Goal: Task Accomplishment & Management: Use online tool/utility

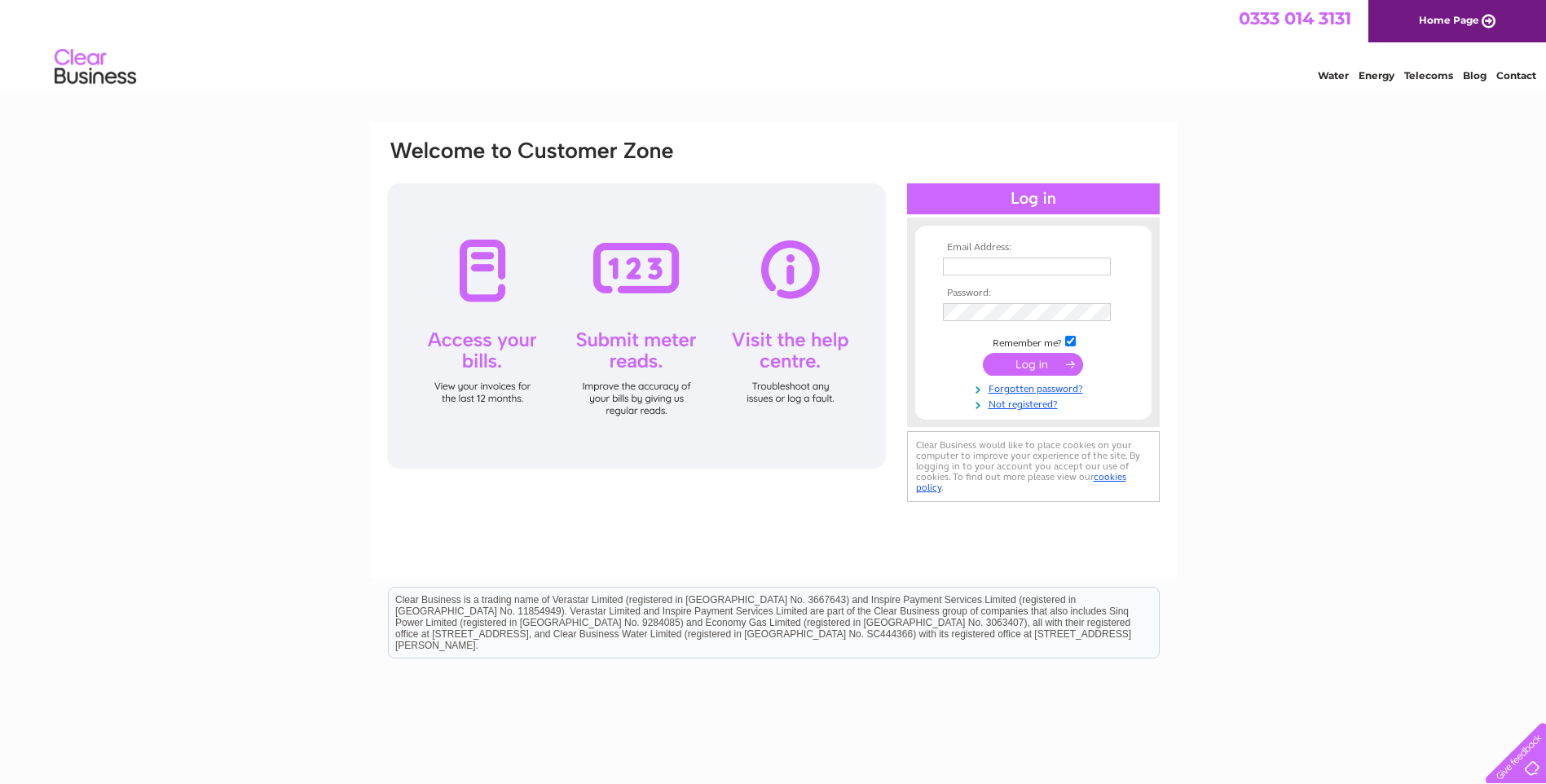
type input "utilities@trespass.co.uk"
click at [1025, 358] on input "submit" at bounding box center [1033, 364] width 101 height 23
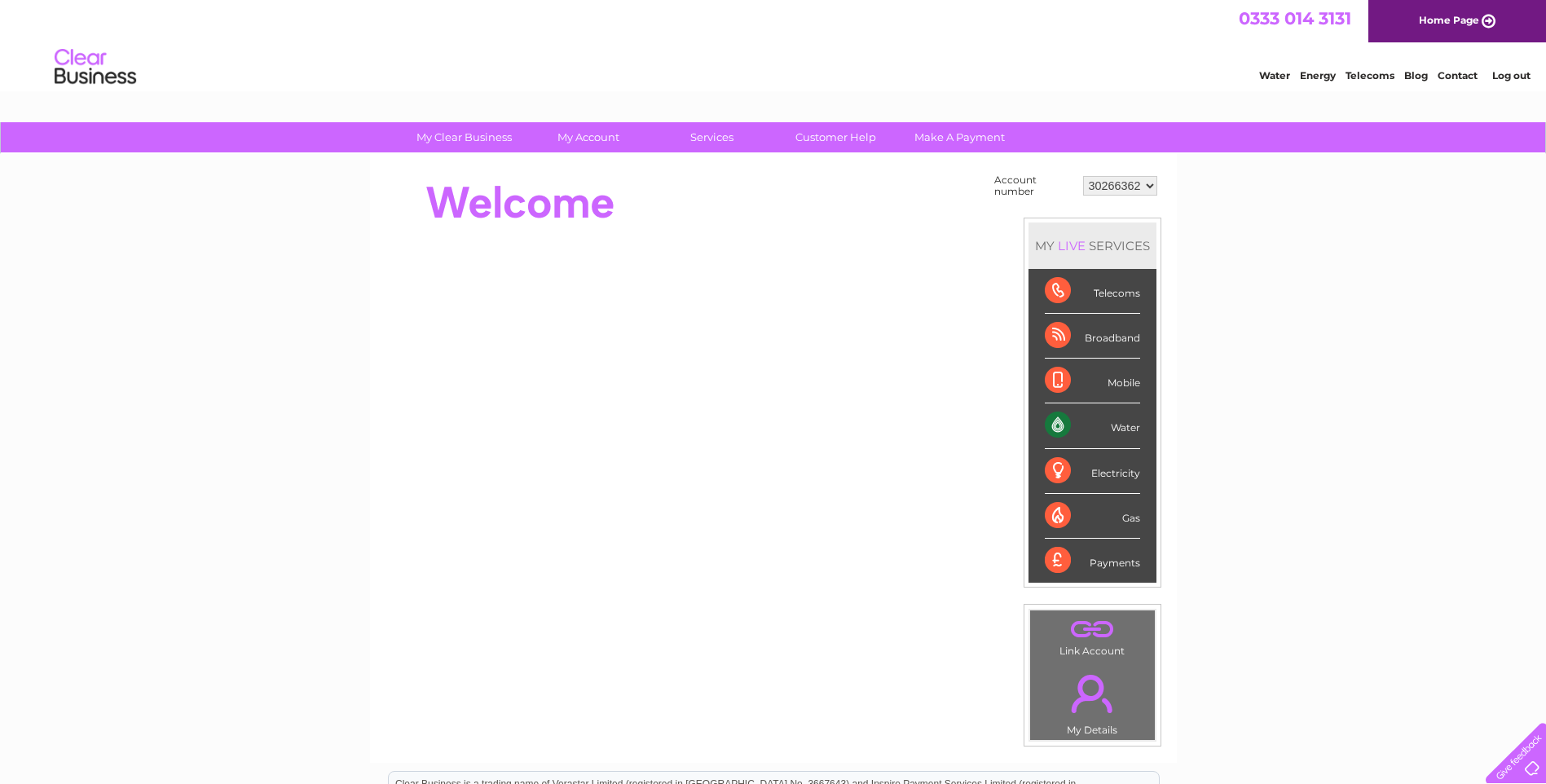
click at [1117, 188] on select "30266362 30267534 30271198 30307327 30314341 30320023" at bounding box center [1121, 185] width 74 height 19
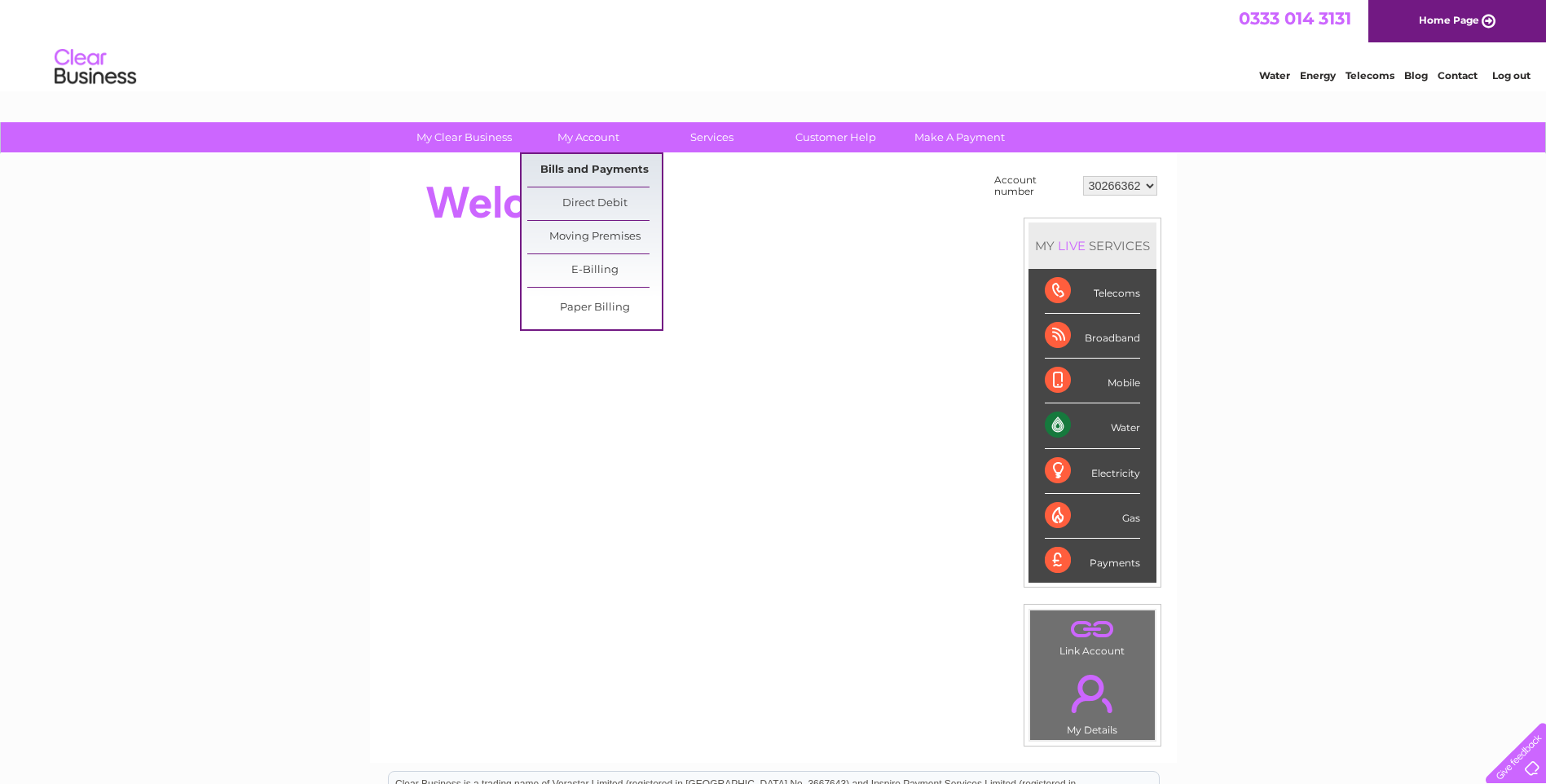
click at [606, 167] on link "Bills and Payments" at bounding box center [594, 170] width 134 height 33
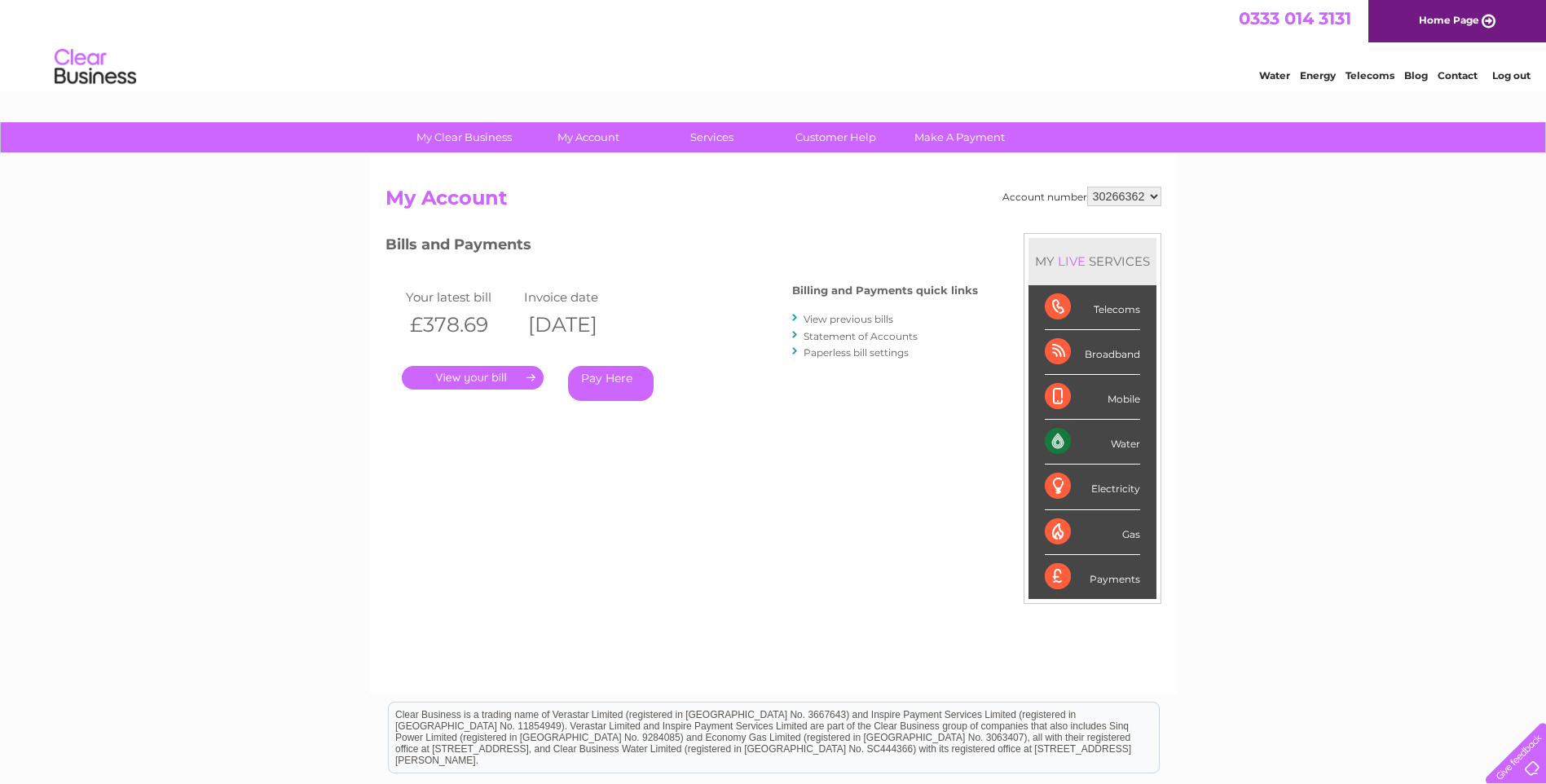
click at [1134, 196] on select "30266362 30267534 30271198 30307327 30314341 30320023" at bounding box center [1124, 196] width 74 height 19
select select "30314341"
click at [1087, 187] on select "30266362 30267534 30271198 30307327 30314341 30320023" at bounding box center [1124, 196] width 74 height 19
click at [839, 319] on link "View previous bills" at bounding box center [849, 318] width 90 height 12
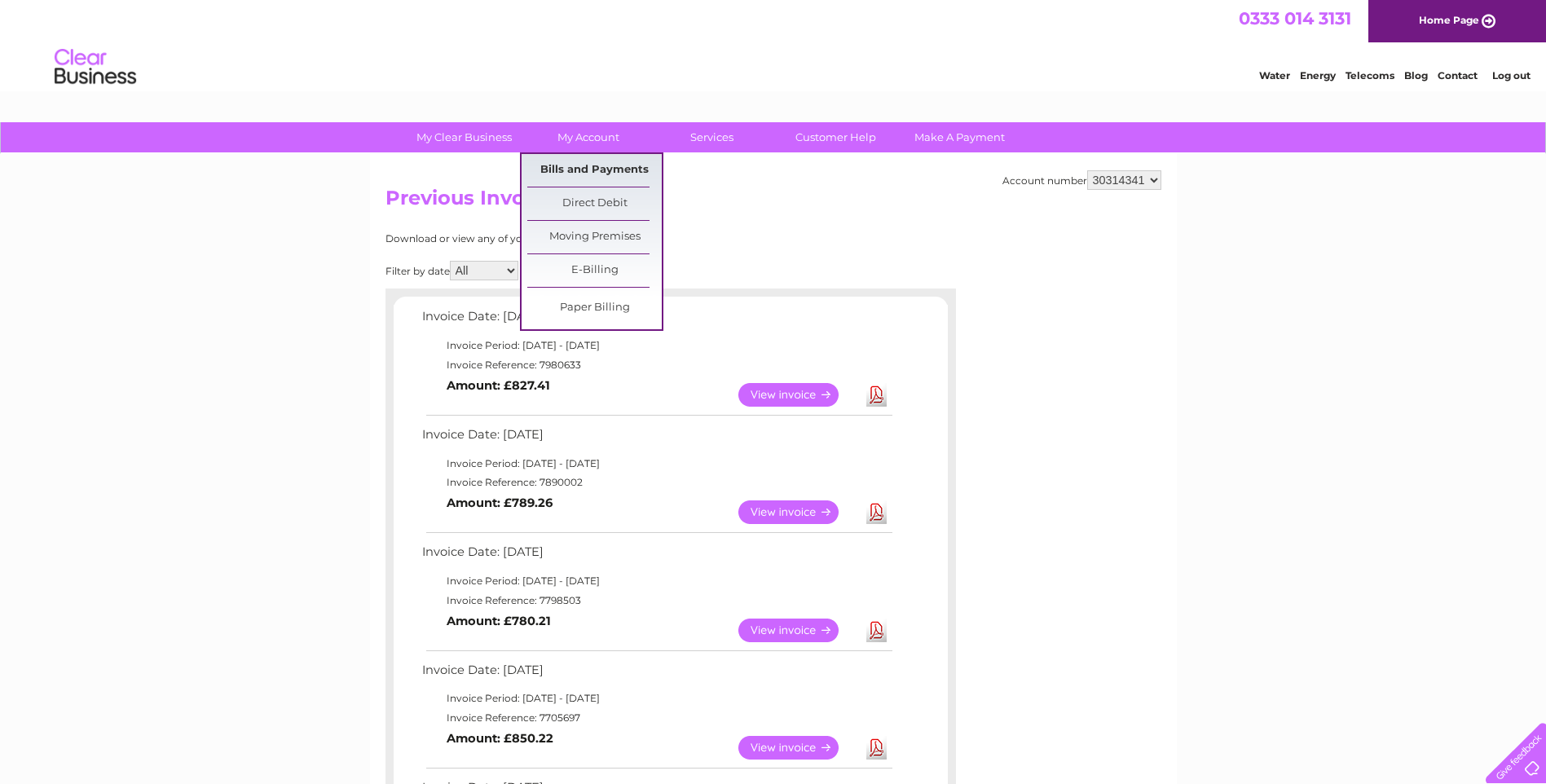
click at [590, 168] on link "Bills and Payments" at bounding box center [594, 170] width 134 height 33
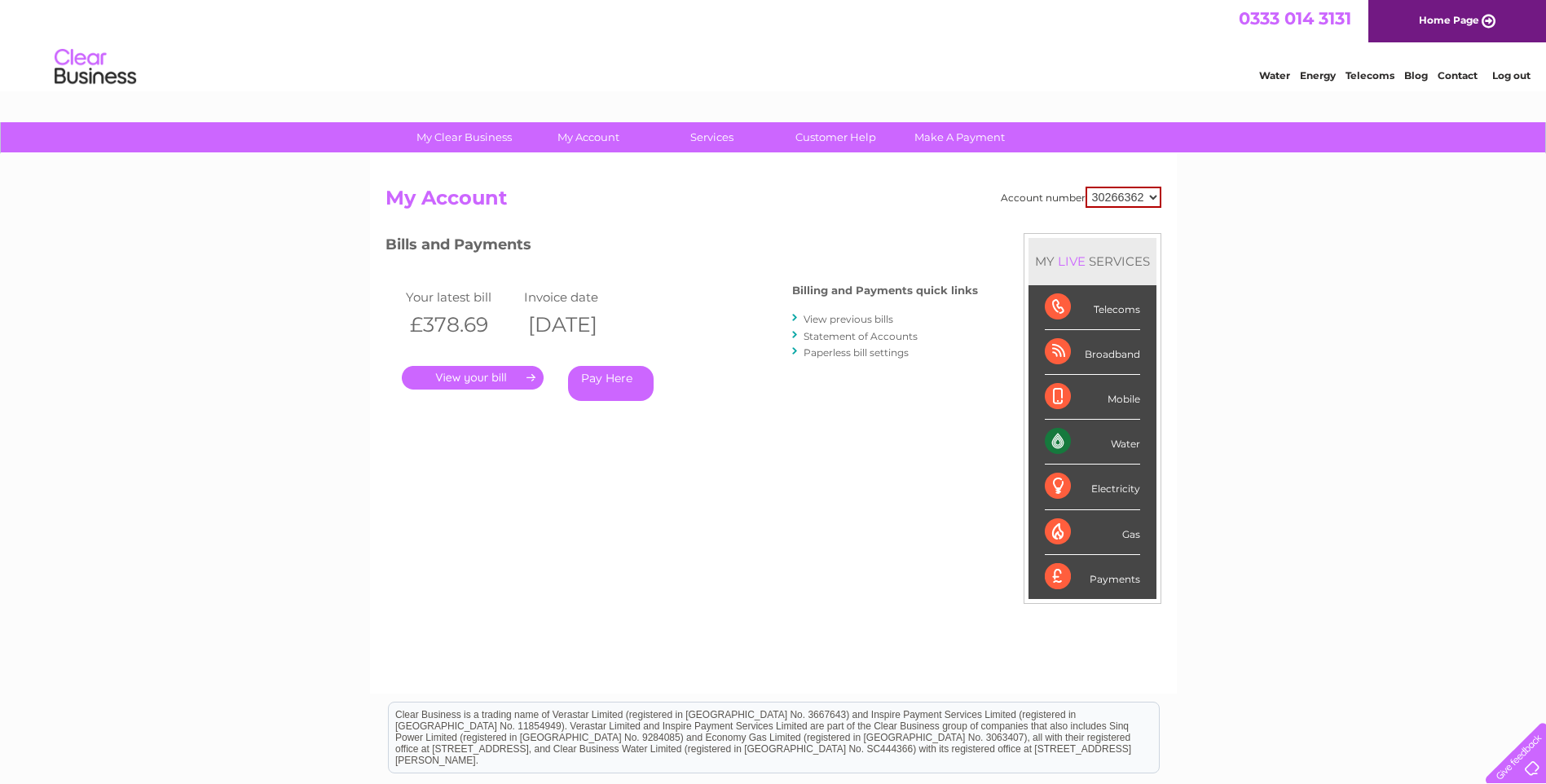
click at [474, 380] on link "." at bounding box center [473, 378] width 142 height 24
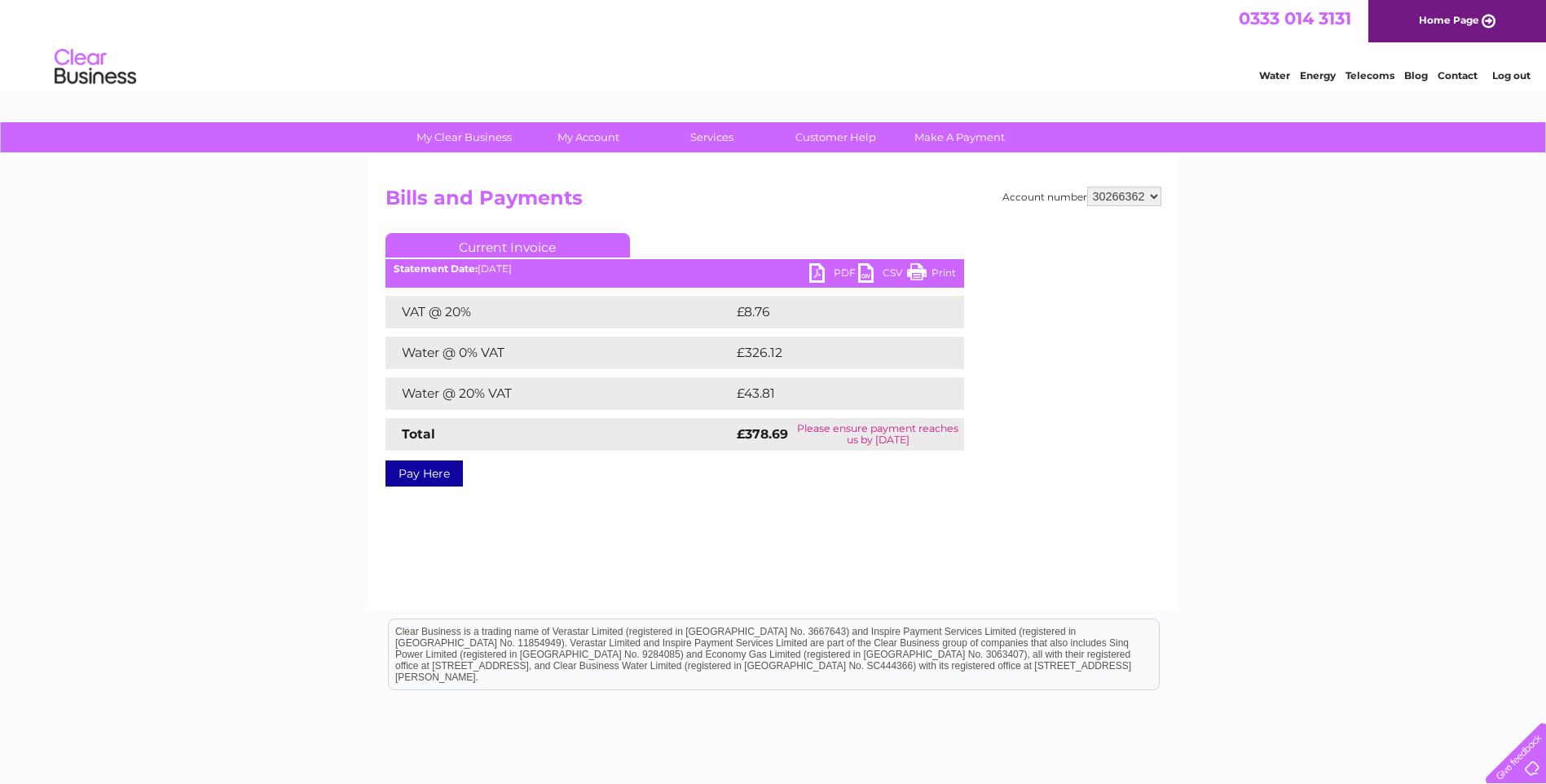
click at [839, 275] on link "PDF" at bounding box center [834, 275] width 49 height 24
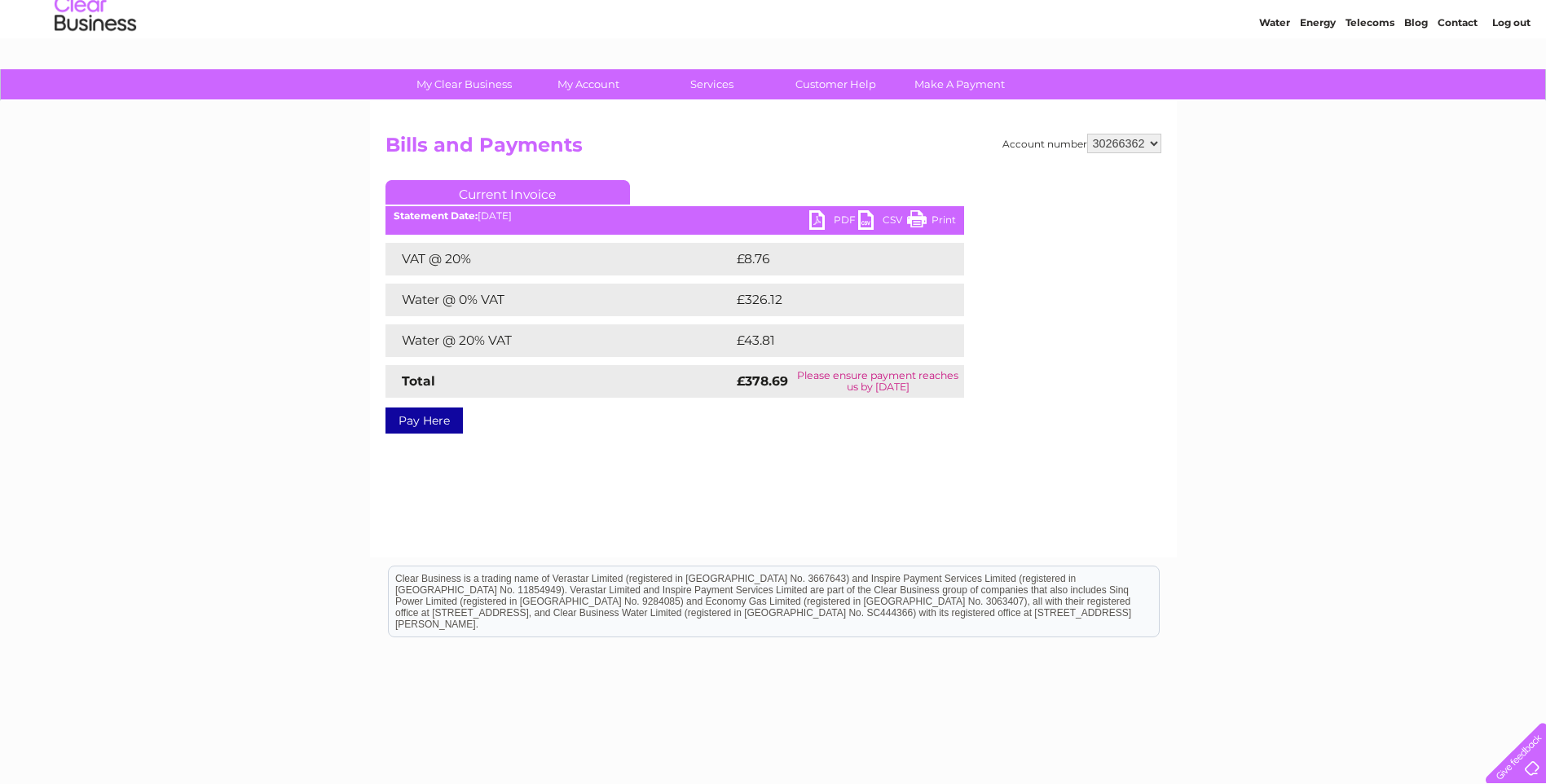
scroll to position [81, 0]
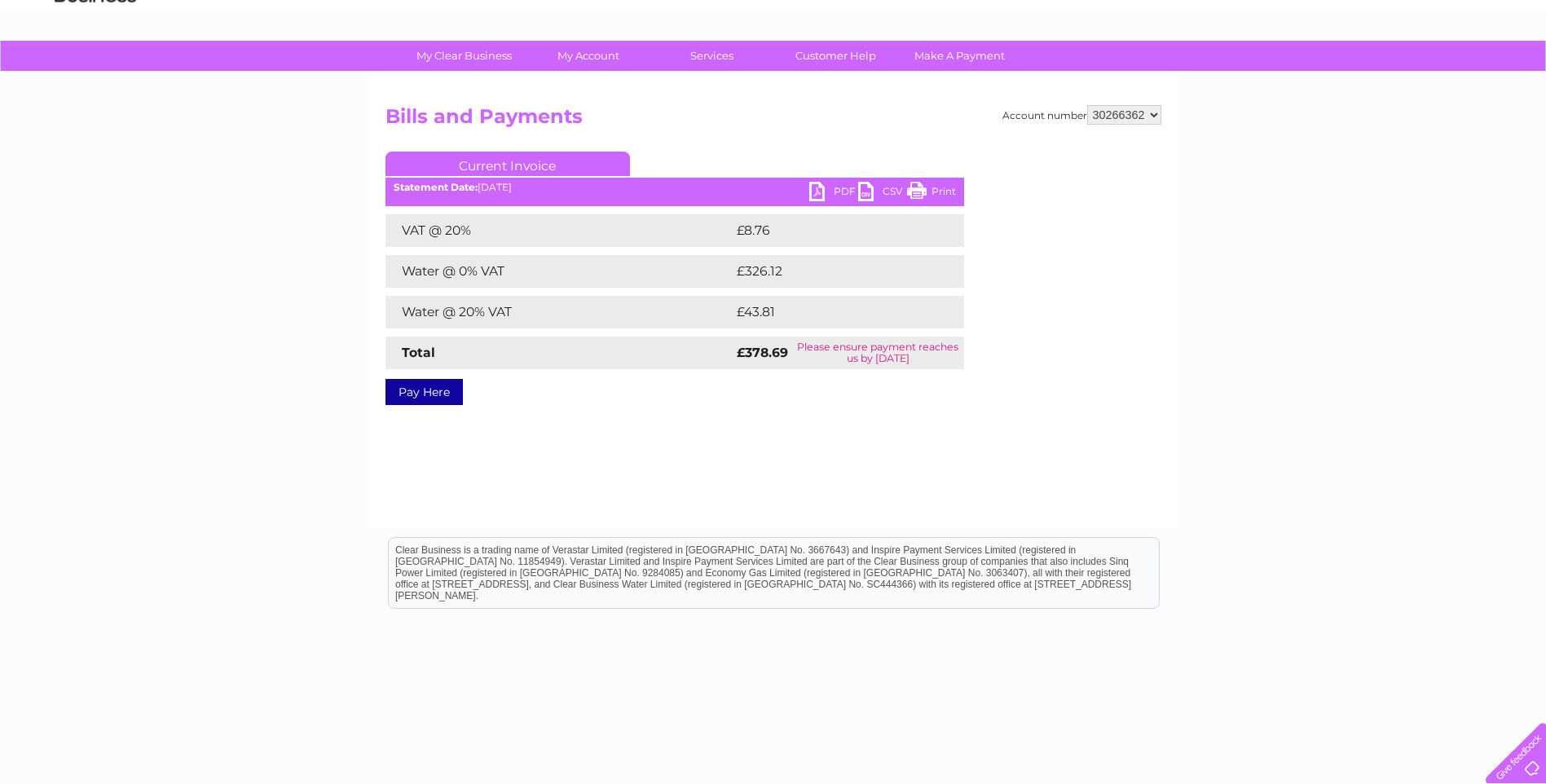
click at [1136, 120] on select "30266362 30267534 30271198 30307327 30314341 30320023" at bounding box center [1124, 114] width 74 height 19
select select "30320023"
click at [1087, 105] on select "30266362 30267534 30271198 30307327 30314341 30320023" at bounding box center [1124, 114] width 74 height 19
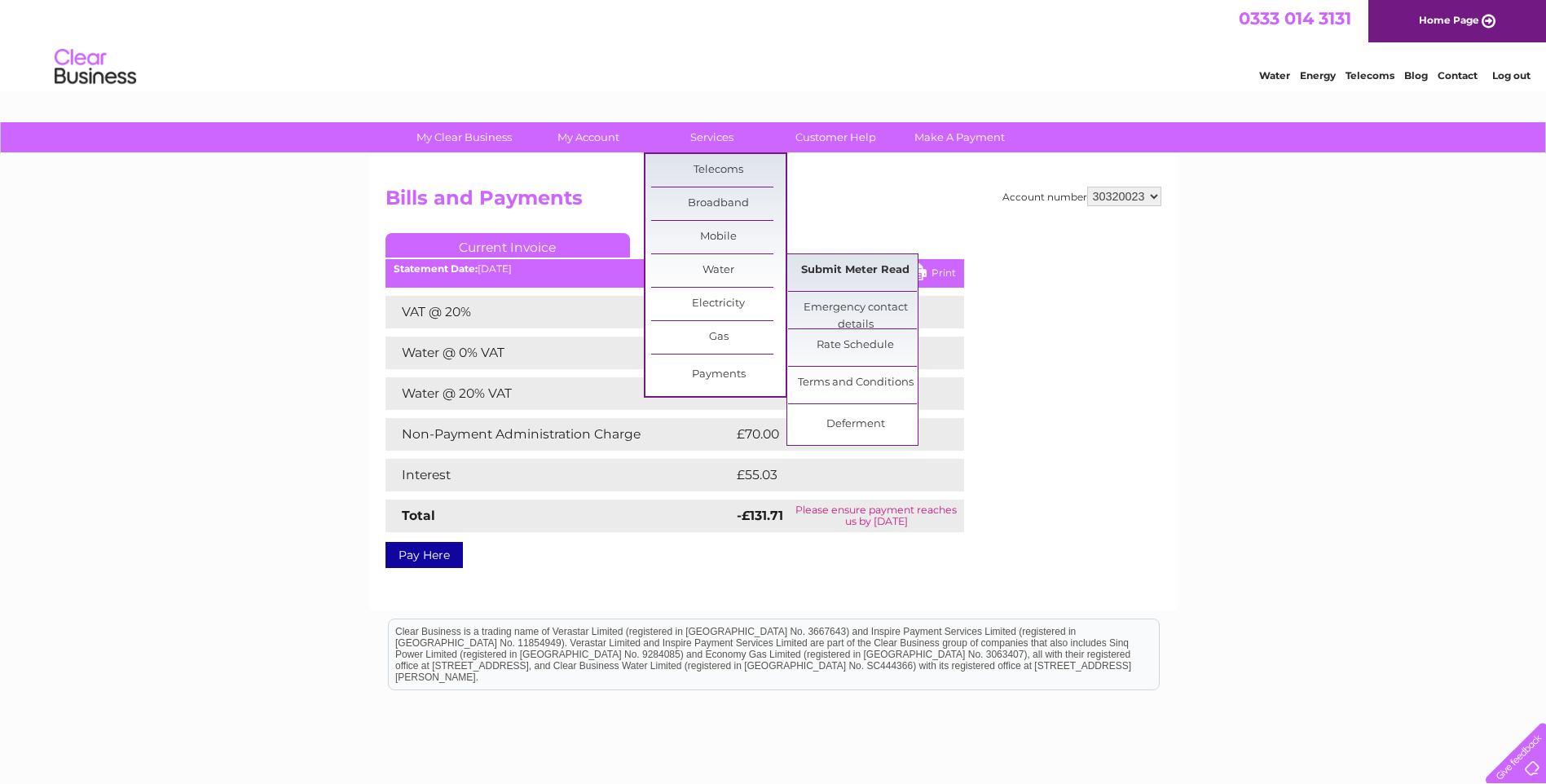
click at [849, 268] on link "Submit Meter Read" at bounding box center [855, 270] width 134 height 33
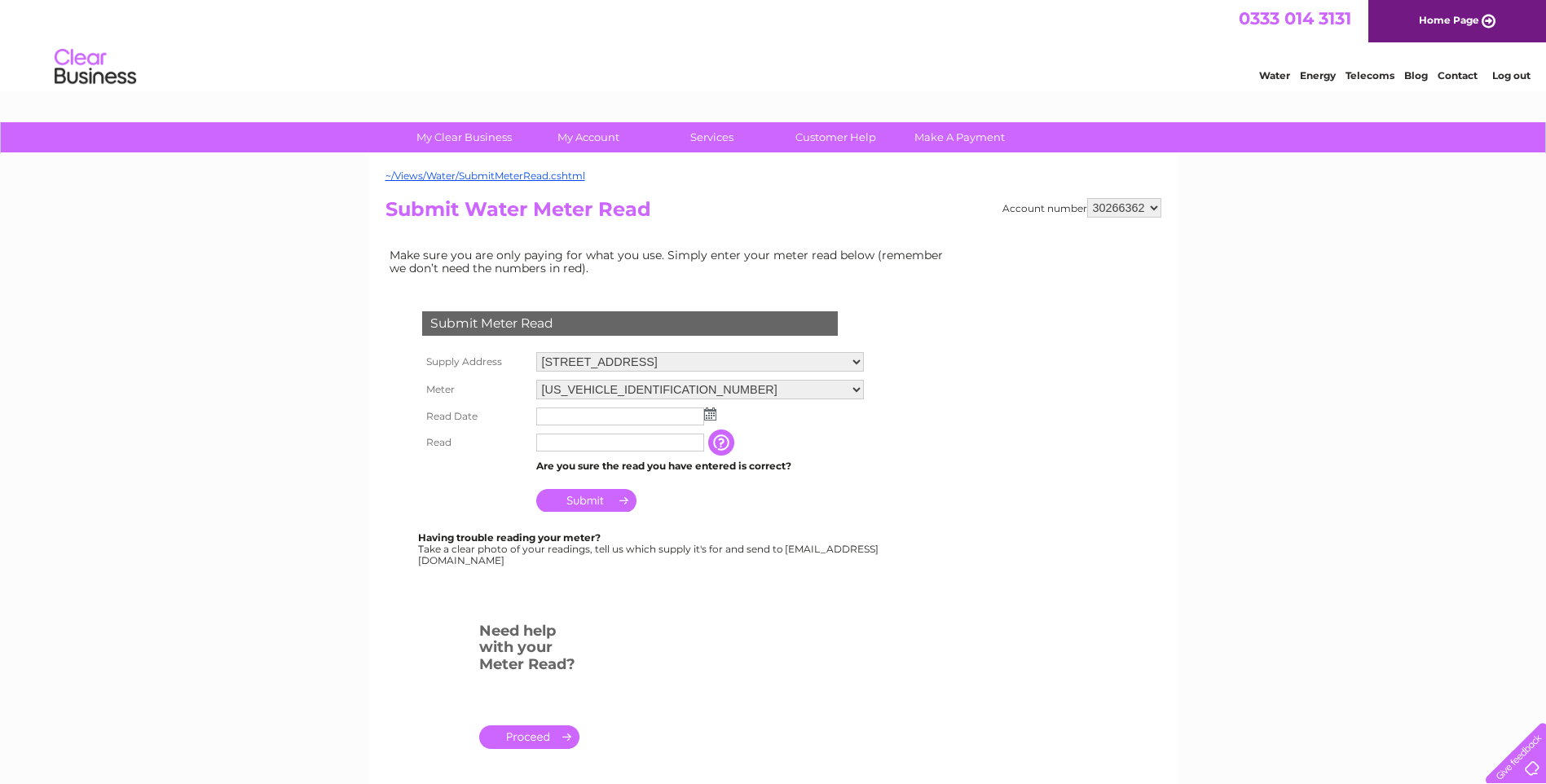
click at [797, 358] on select "GRAMPIAN ROAD, AVIEMORE, PH22 1RH" at bounding box center [700, 362] width 328 height 19
click at [797, 358] on select "GRAMPIAN ROAD, AVIEMORE, PH22 1RH" at bounding box center [700, 362] width 328 height 21
click at [1114, 204] on select "30266362 30267534 30271198 30307327 30314341 30320023" at bounding box center [1124, 207] width 74 height 19
select select "30267534"
click at [1087, 198] on select "30266362 30267534 30271198 30307327 30314341 30320023" at bounding box center [1124, 207] width 74 height 19
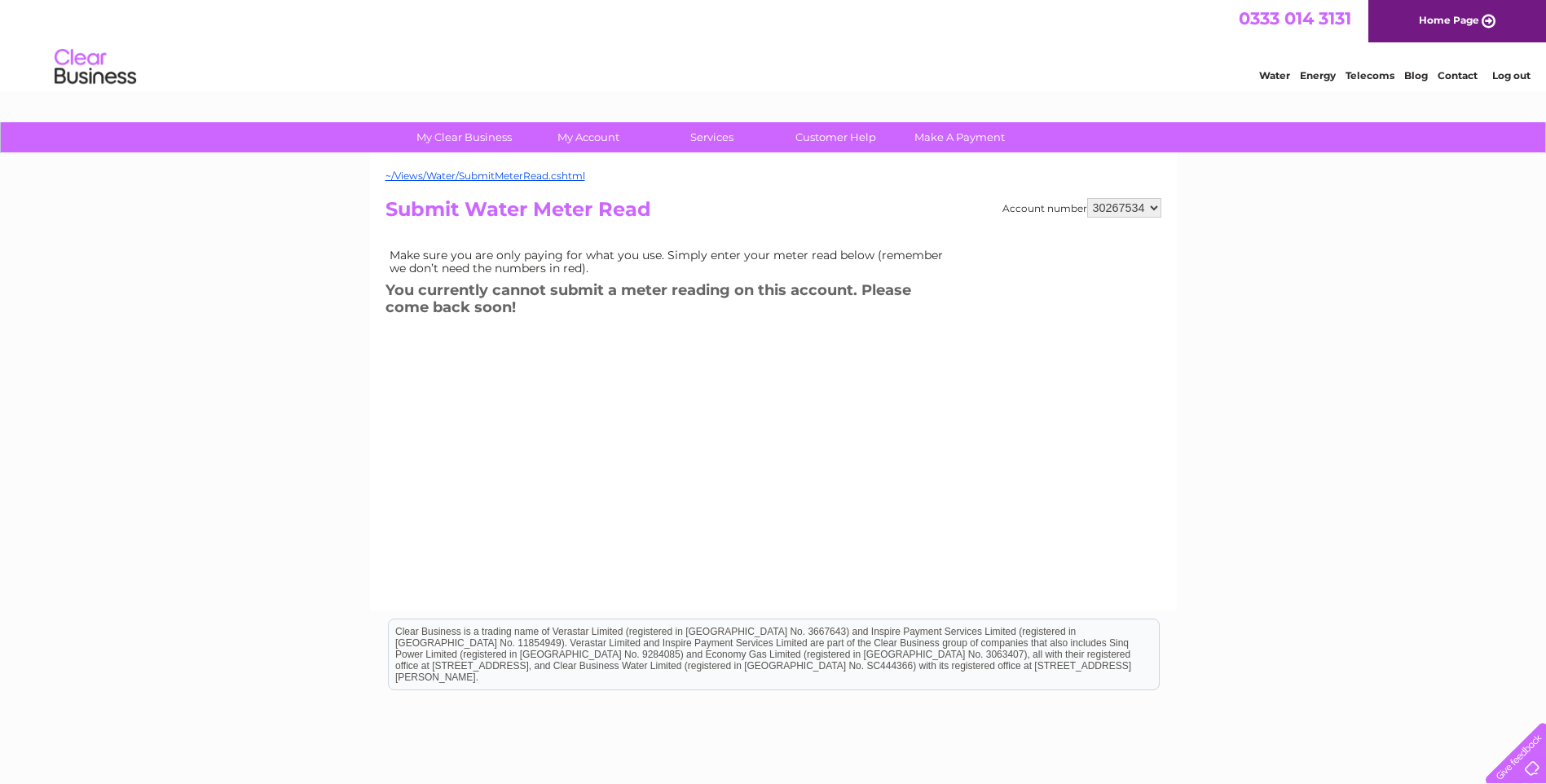
click at [1139, 210] on select "30266362 30267534 30271198 30307327 30314341 30320023" at bounding box center [1124, 207] width 74 height 19
select select "30271198"
click at [1087, 198] on select "30266362 30267534 30271198 30307327 30314341 30320023" at bounding box center [1124, 207] width 74 height 19
click at [1117, 206] on select "30266362 30267534 30271198 30307327 30314341 30320023" at bounding box center [1124, 207] width 74 height 19
select select "30307327"
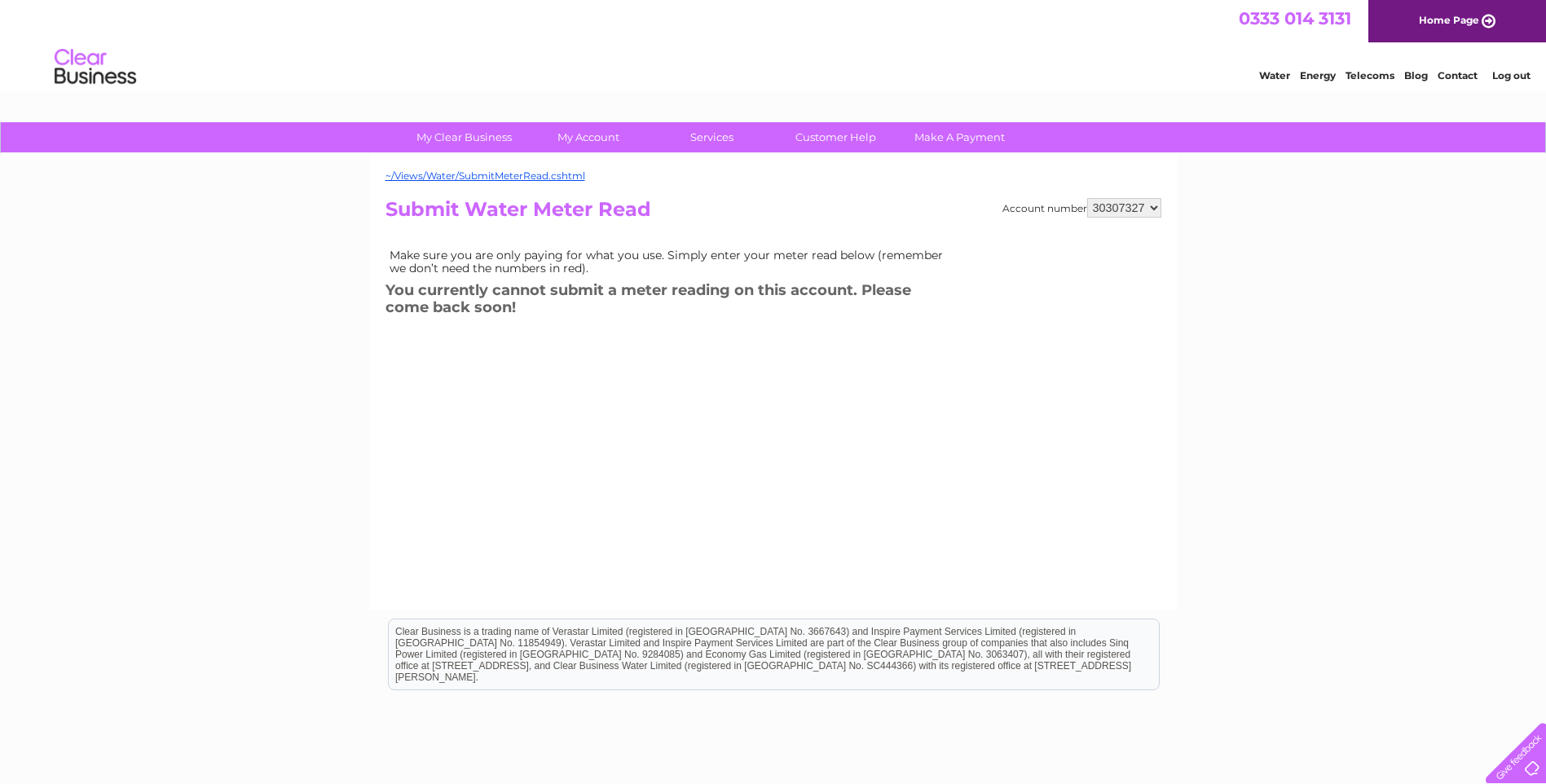
click at [1087, 198] on select "30266362 30267534 30271198 30307327 30314341 30320023" at bounding box center [1124, 207] width 74 height 19
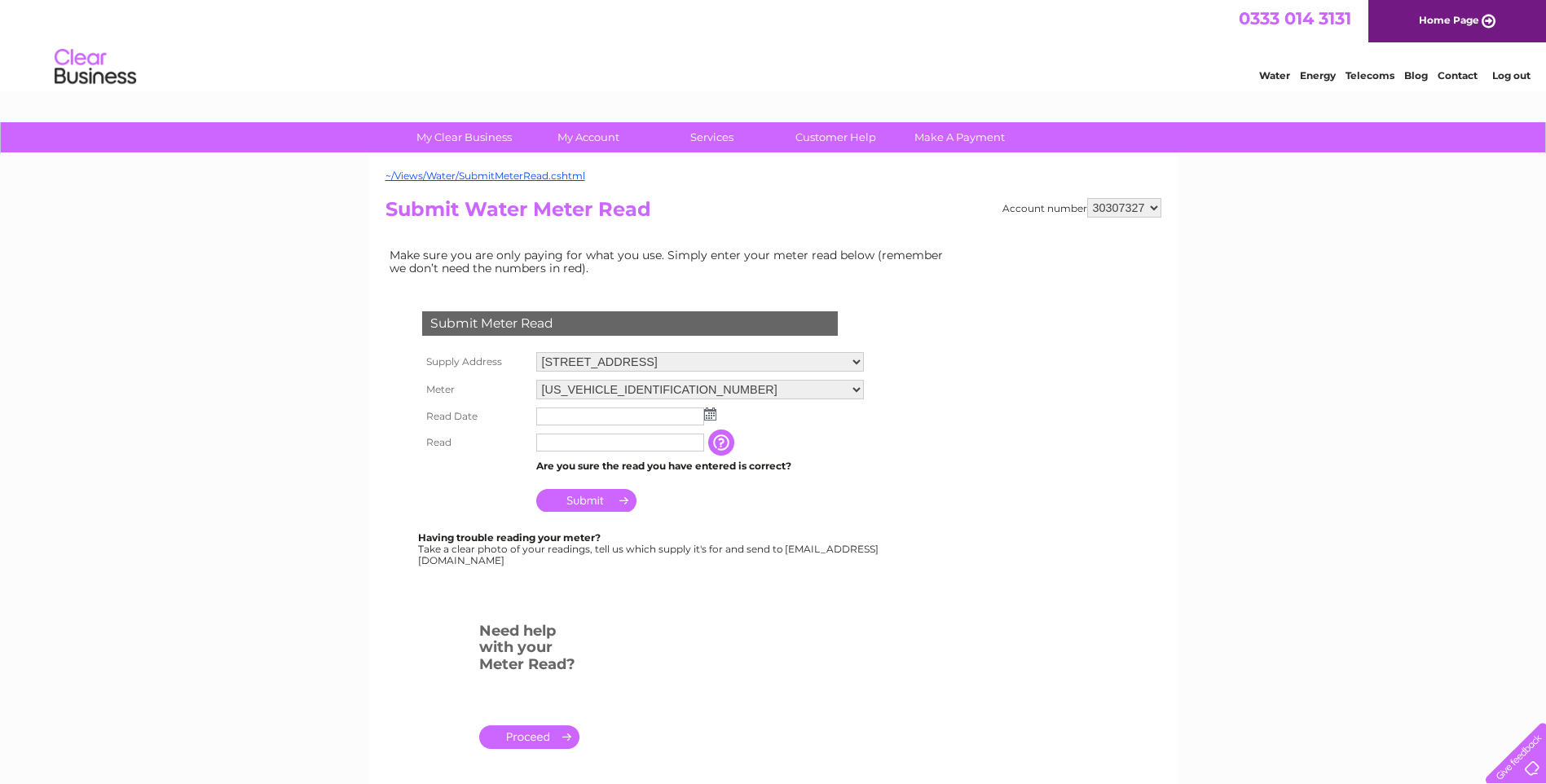
click at [730, 366] on select "44-48 Market Place, Inverurie, Aberdeenshire, AB51 3XN" at bounding box center [700, 362] width 328 height 19
click at [732, 366] on select "44-48 Market Place, Inverurie, Aberdeenshire, AB51 3XN" at bounding box center [700, 362] width 328 height 21
click at [1131, 204] on select "30266362 30267534 30271198 30307327 30314341 30320023" at bounding box center [1124, 207] width 74 height 19
select select "30314341"
click at [1087, 198] on select "30266362 30267534 30271198 30307327 30314341 30320023" at bounding box center [1124, 207] width 74 height 19
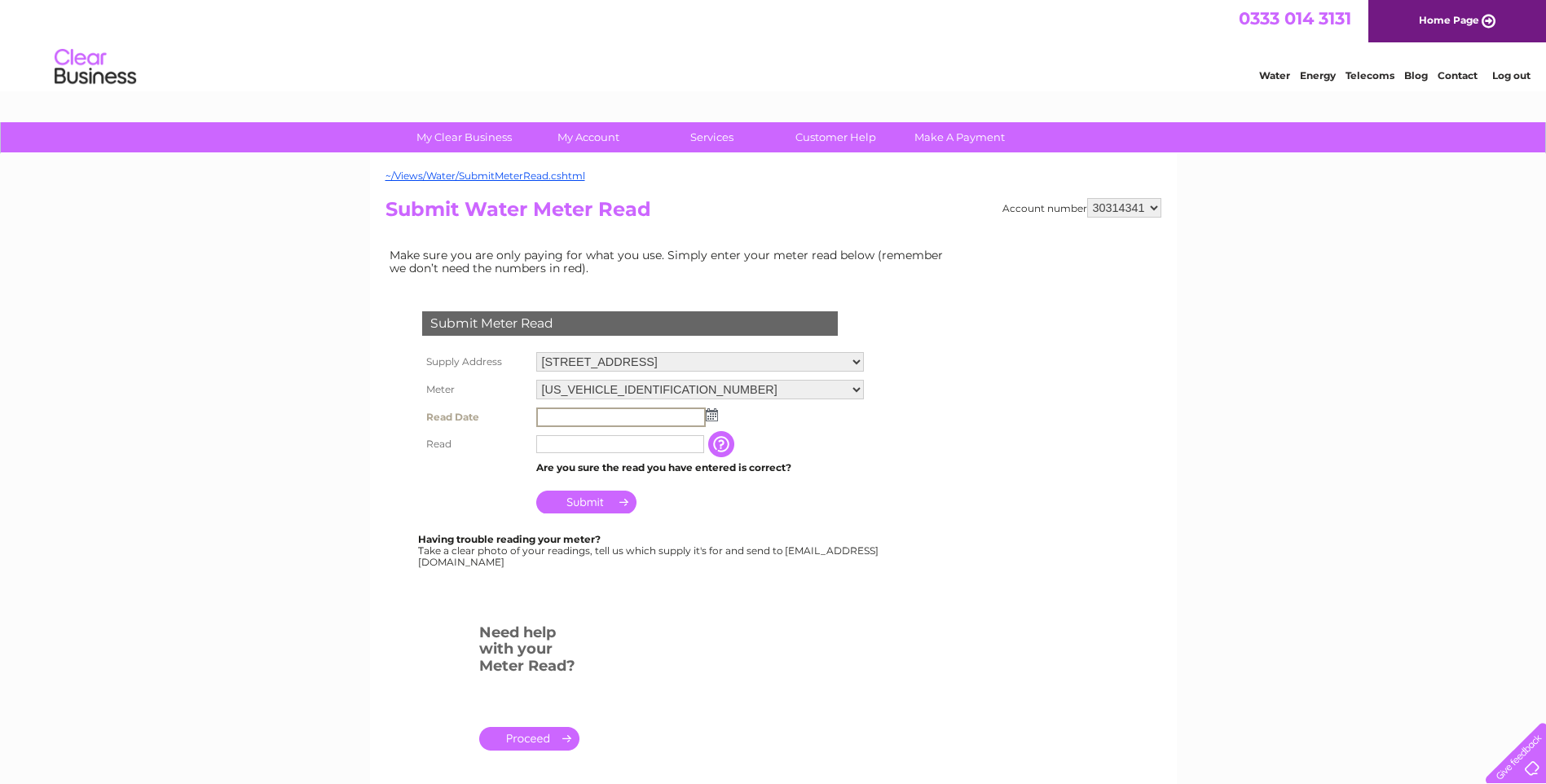
click at [597, 415] on input "text" at bounding box center [620, 416] width 170 height 19
click at [712, 416] on img at bounding box center [710, 413] width 12 height 13
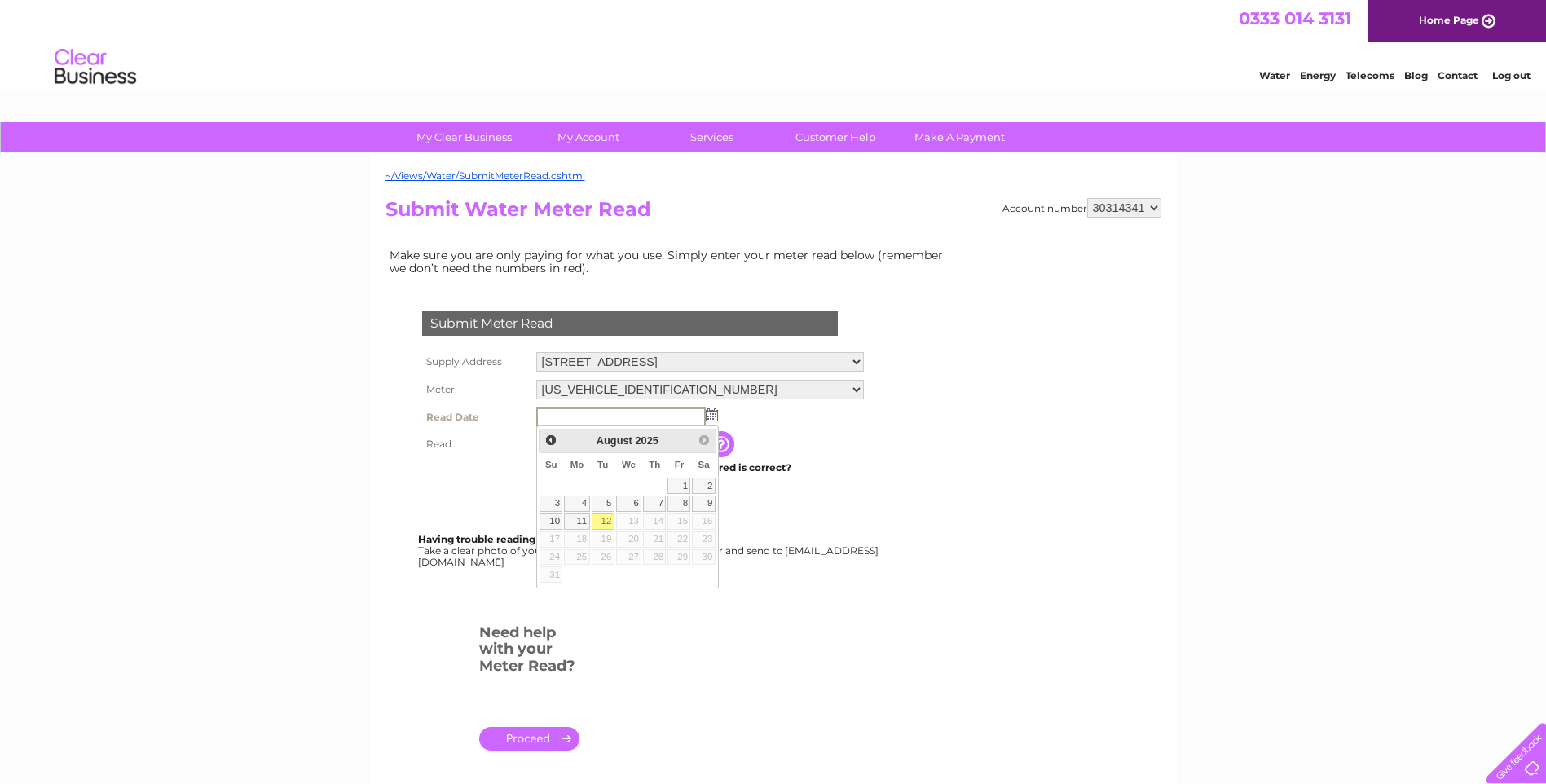
click at [606, 514] on link "12" at bounding box center [603, 520] width 23 height 16
type input "2025/08/12"
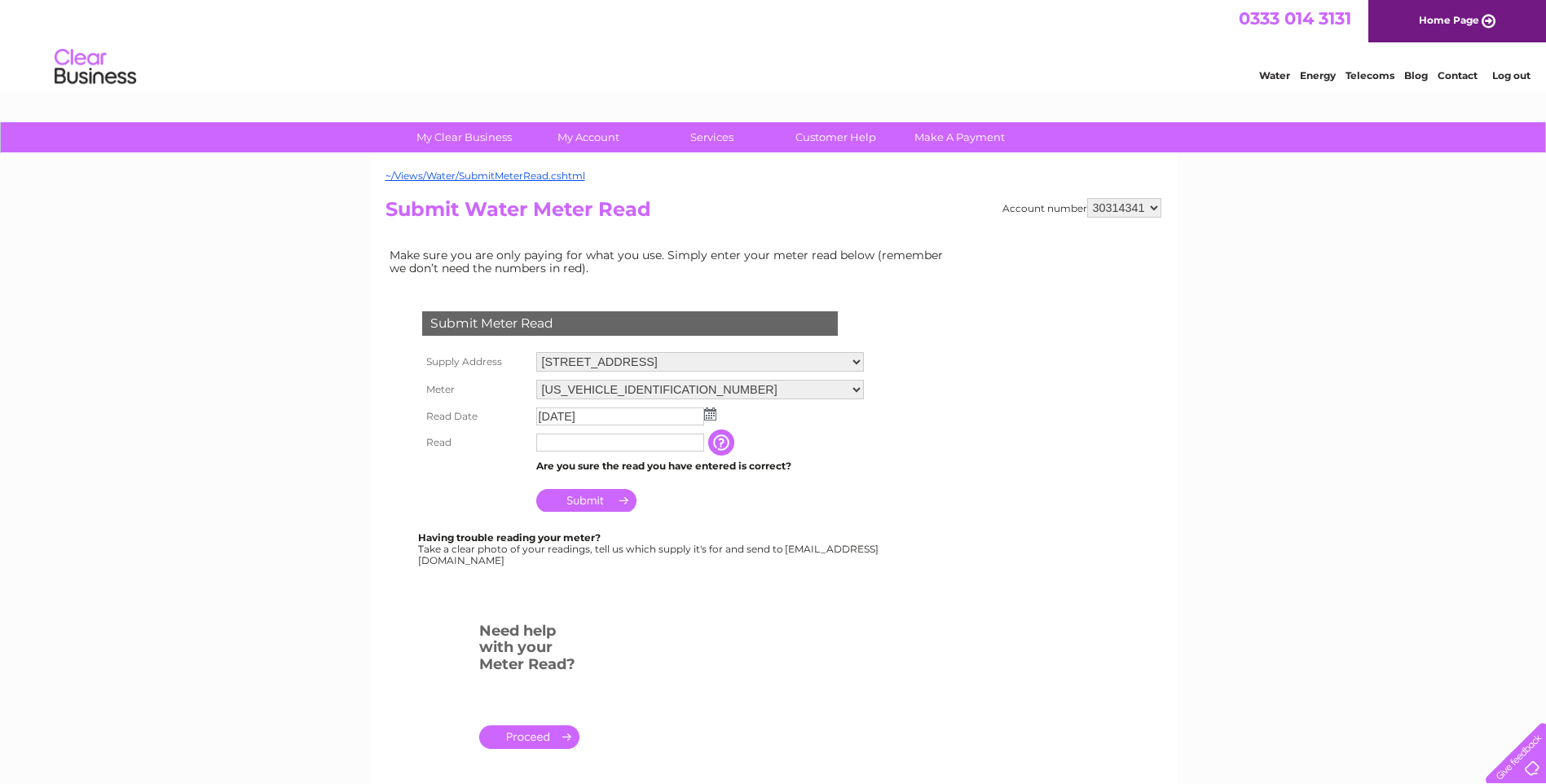
drag, startPoint x: 565, startPoint y: 444, endPoint x: 618, endPoint y: 437, distance: 53.5
click at [565, 444] on input "text" at bounding box center [620, 442] width 168 height 18
type input "217"
click at [576, 504] on input "Submit" at bounding box center [586, 501] width 101 height 23
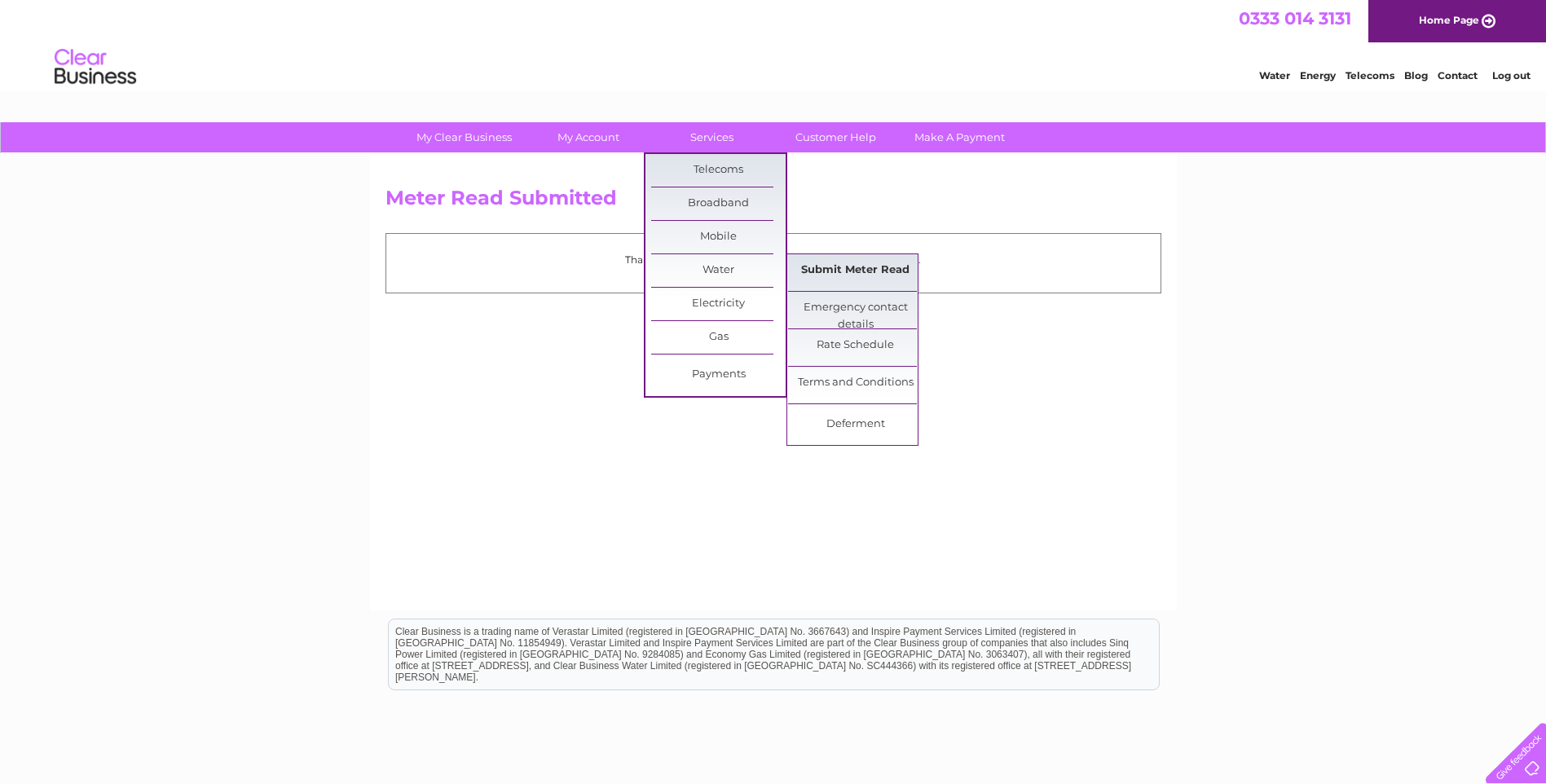
click at [849, 272] on link "Submit Meter Read" at bounding box center [855, 270] width 134 height 33
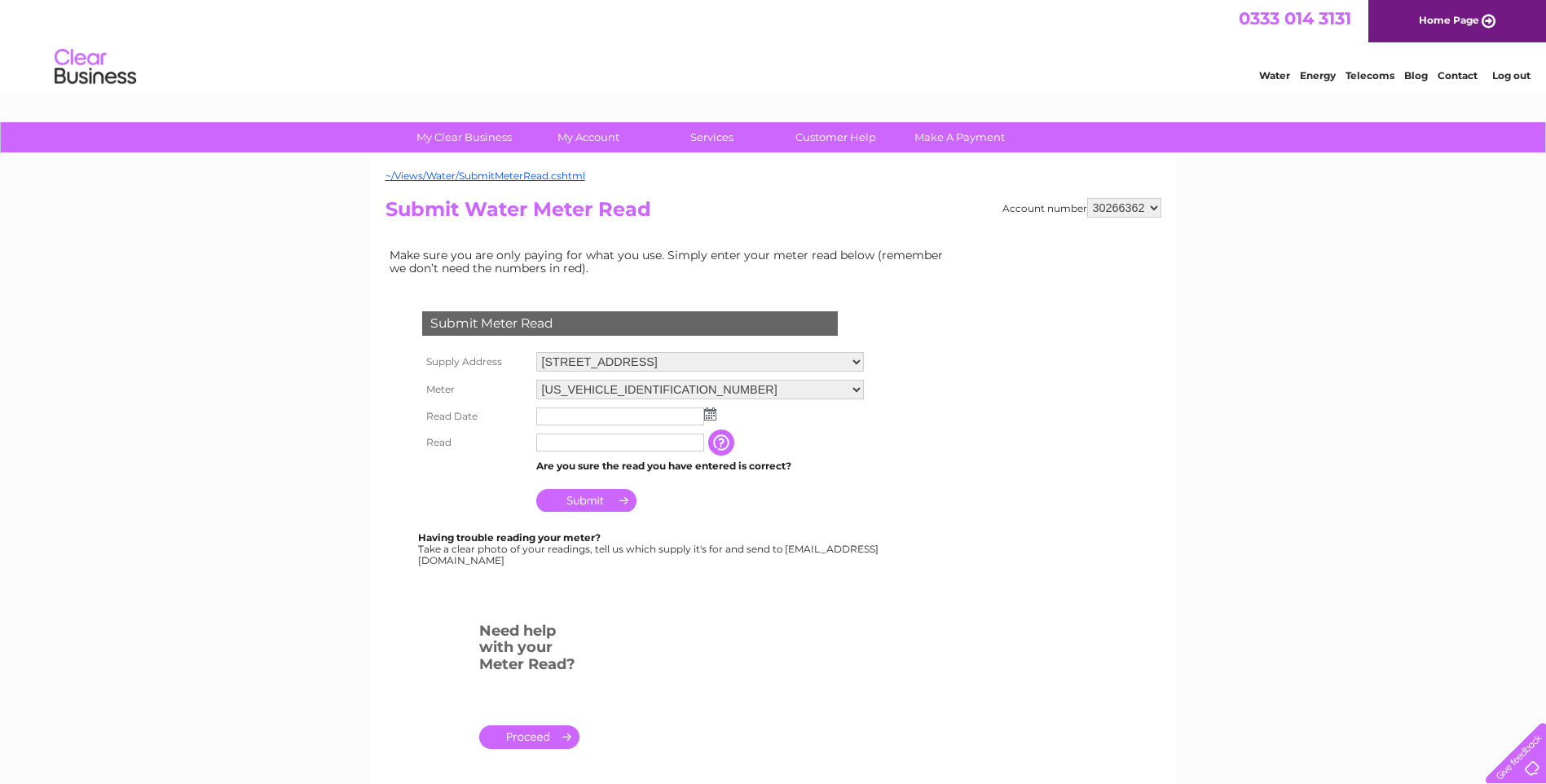
click at [1145, 209] on select "30266362 30267534 30271198 30307327 30314341 30320023" at bounding box center [1124, 207] width 74 height 19
select select "30320023"
click at [1087, 198] on select "30266362 30267534 30271198 30307327 30314341 30320023" at bounding box center [1124, 207] width 74 height 19
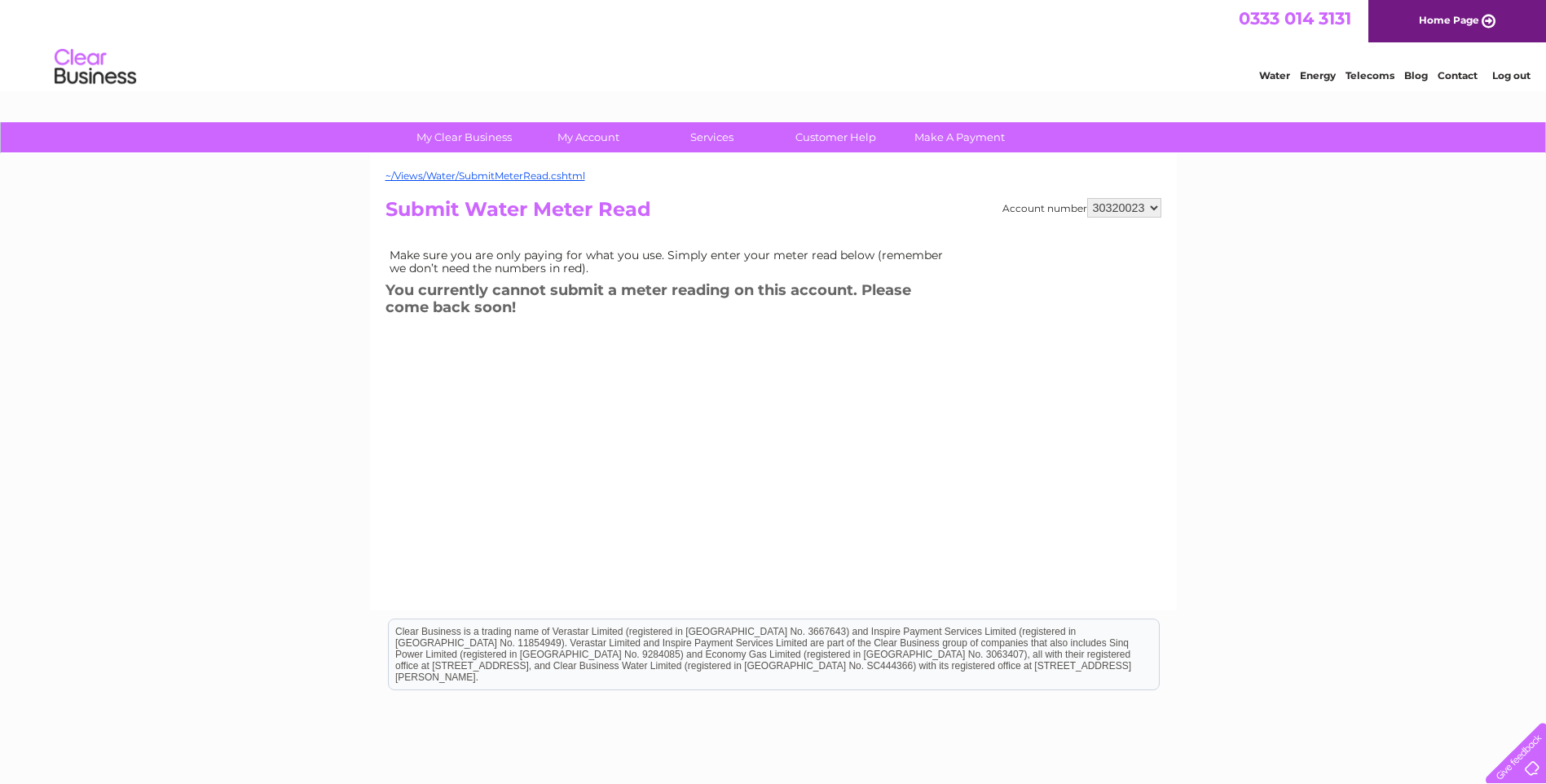
click at [1139, 209] on select "30266362 30267534 30271198 30307327 30314341 30320023" at bounding box center [1124, 207] width 74 height 19
select select "30314341"
click at [1087, 198] on select "30266362 30267534 30271198 30307327 30314341 30320023" at bounding box center [1124, 207] width 74 height 19
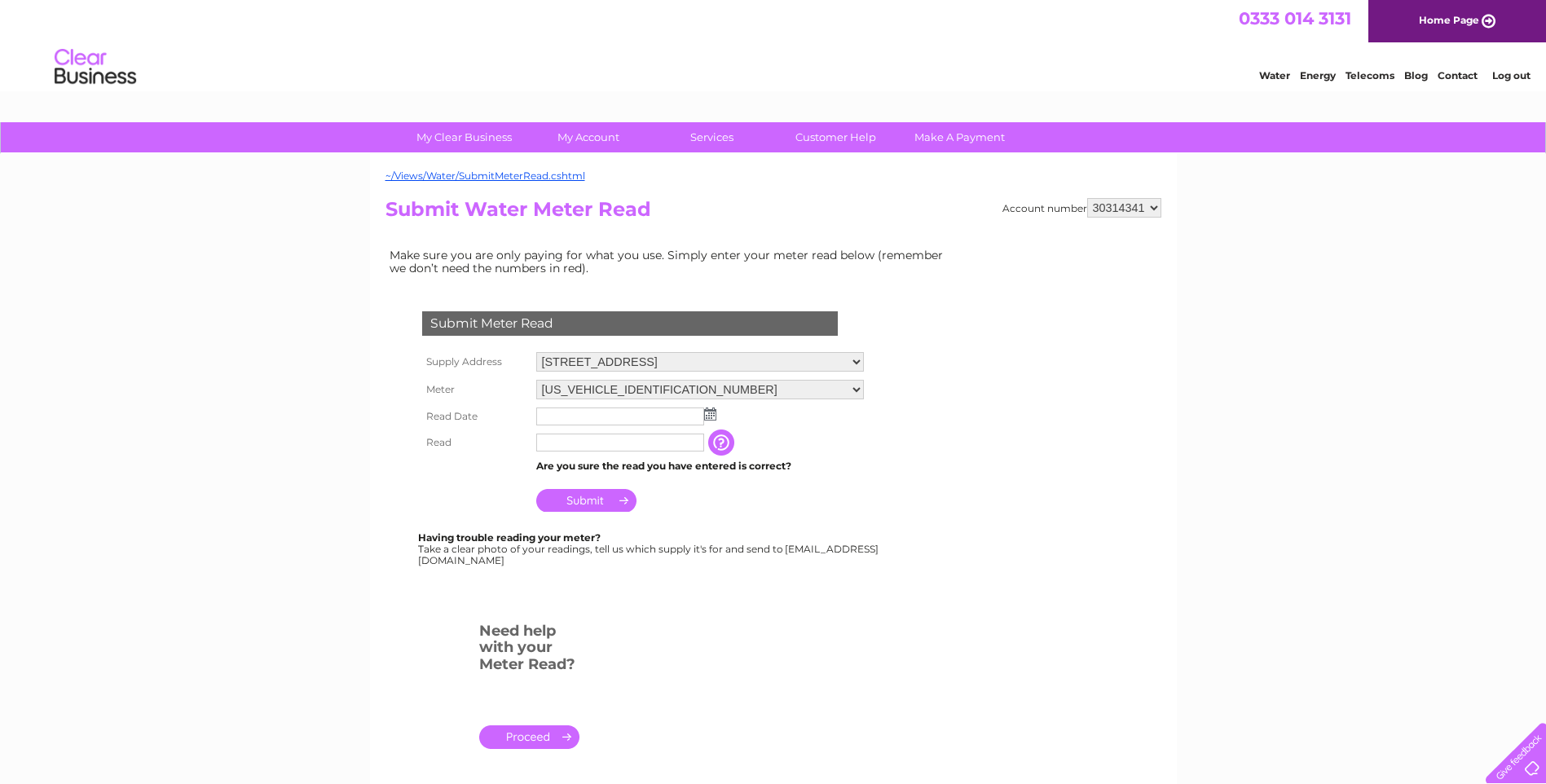
click at [1128, 210] on select "30266362 30267534 30271198 30307327 30314341 30320023" at bounding box center [1124, 207] width 74 height 19
select select "30307327"
click at [1087, 198] on select "30266362 30267534 30271198 30307327 30314341 30320023" at bounding box center [1124, 207] width 74 height 19
